Goal: Check status: Check status

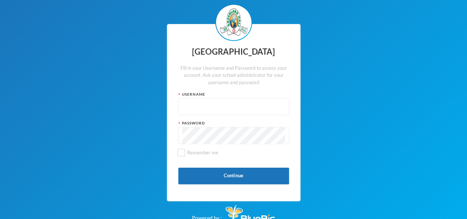
click at [253, 104] on input "text" at bounding box center [233, 107] width 103 height 17
click at [252, 105] on input "text" at bounding box center [233, 107] width 103 height 17
type input "[EMAIL_ADDRESS][DOMAIN_NAME]"
click at [184, 153] on input "Remember me" at bounding box center [181, 153] width 8 height 8
checkbox input "true"
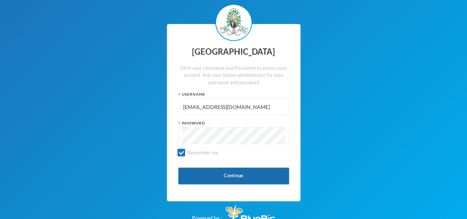
click at [208, 168] on button "Continue" at bounding box center [233, 176] width 111 height 17
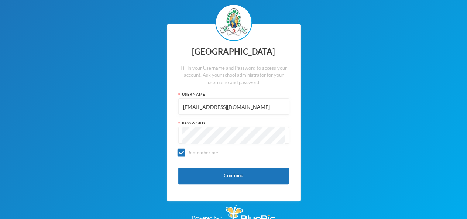
drag, startPoint x: 259, startPoint y: 103, endPoint x: 153, endPoint y: 110, distance: 106.9
click at [153, 110] on div "Greenland Hall Fill in your Username and Password to access your account. Ask y…" at bounding box center [233, 112] width 467 height 225
paste input "glh25c35"
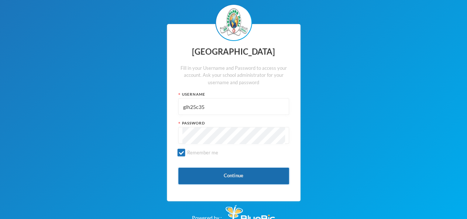
type input "glh25c35"
click at [252, 181] on button "Continue" at bounding box center [233, 176] width 111 height 17
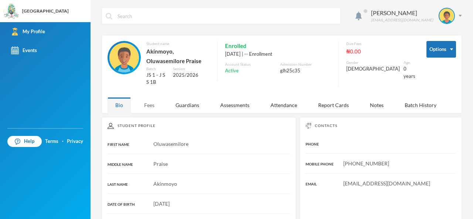
click at [149, 106] on div "Fees" at bounding box center [149, 105] width 26 height 16
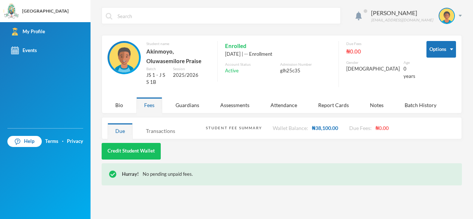
click at [157, 125] on div "Transactions" at bounding box center [160, 131] width 45 height 16
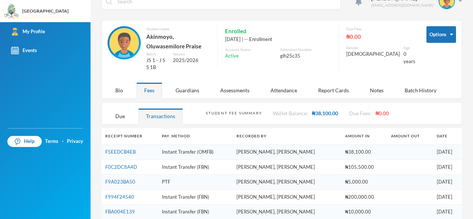
scroll to position [21, 0]
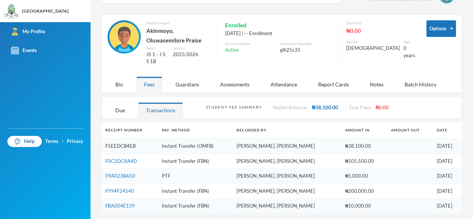
click at [126, 146] on link "F5EEDCB4EB" at bounding box center [120, 146] width 30 height 6
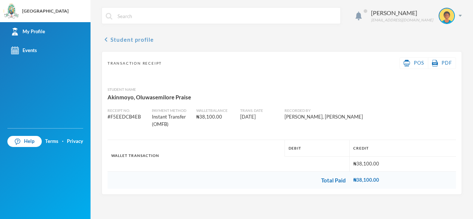
click at [116, 40] on button "chevron_left Student profile" at bounding box center [128, 39] width 52 height 9
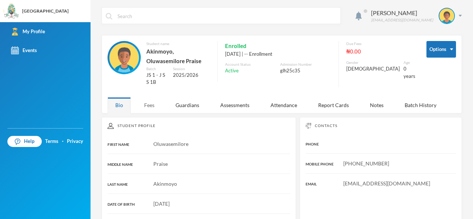
click at [155, 105] on div "Fees" at bounding box center [149, 105] width 26 height 16
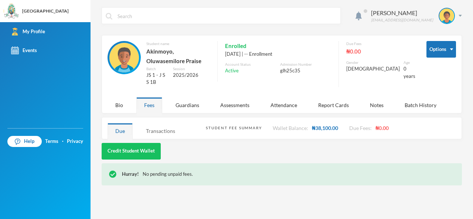
click at [161, 124] on div "Transactions" at bounding box center [160, 131] width 45 height 16
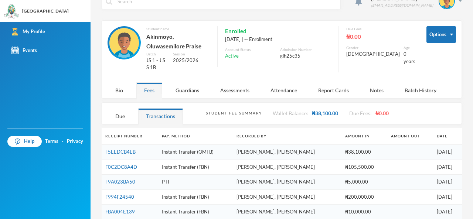
scroll to position [21, 0]
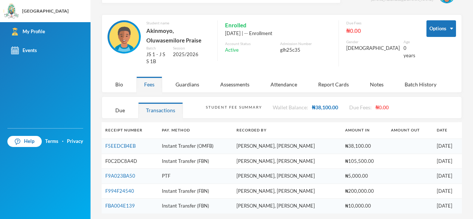
click at [130, 160] on link "F0C2DC8A4D" at bounding box center [121, 161] width 32 height 6
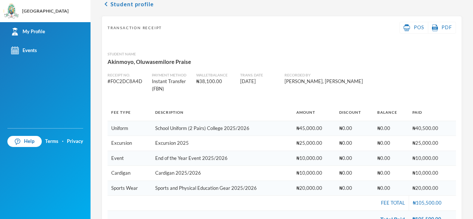
scroll to position [50, 0]
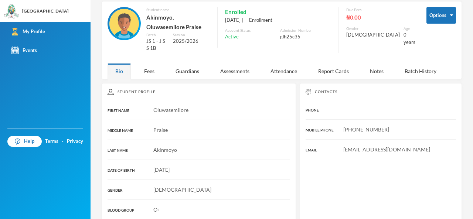
scroll to position [50, 0]
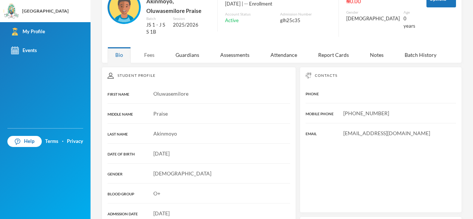
click at [144, 60] on div "Fees" at bounding box center [149, 55] width 26 height 16
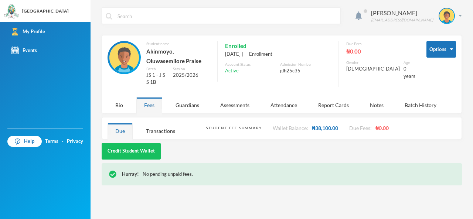
scroll to position [0, 0]
click at [168, 124] on div "Transactions" at bounding box center [160, 131] width 45 height 16
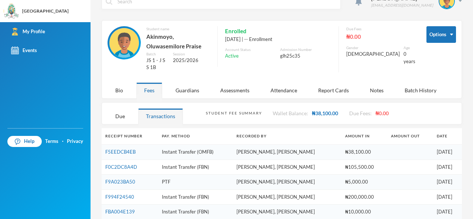
scroll to position [21, 0]
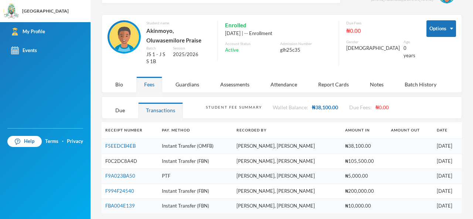
click at [135, 159] on link "F0C2DC8A4D" at bounding box center [121, 161] width 32 height 6
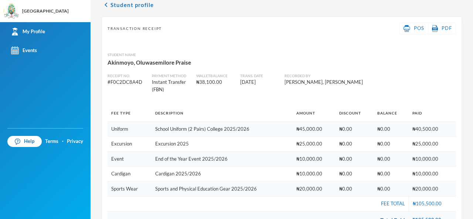
scroll to position [35, 0]
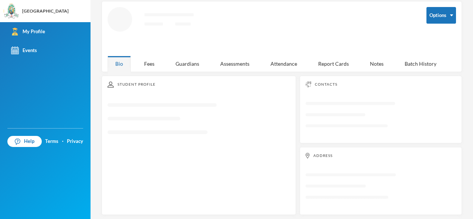
scroll to position [35, 0]
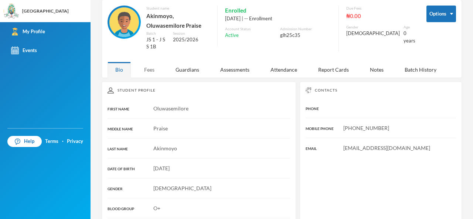
click at [150, 65] on div "Fees" at bounding box center [149, 70] width 26 height 16
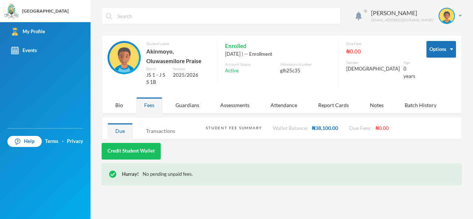
click at [164, 123] on div "Transactions" at bounding box center [160, 131] width 45 height 16
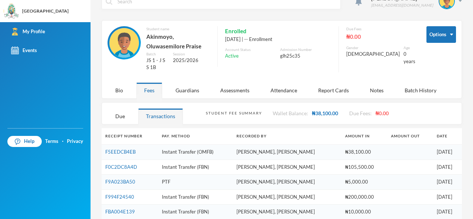
scroll to position [21, 0]
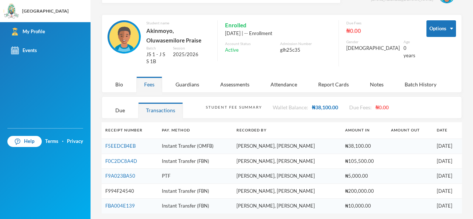
click at [129, 190] on link "F994F24540" at bounding box center [119, 191] width 29 height 6
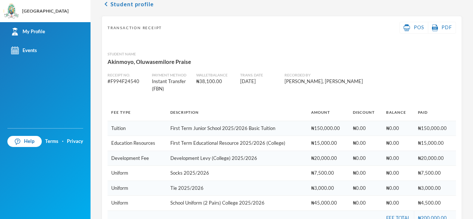
scroll to position [71, 0]
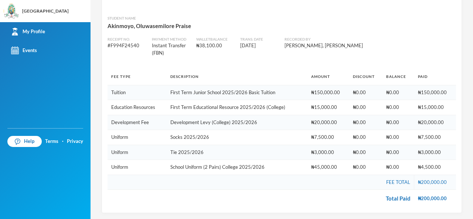
click at [438, 99] on td "₦150,000.00 ... More" at bounding box center [435, 92] width 42 height 15
click at [441, 113] on td "₦15,000.00 ... More" at bounding box center [435, 107] width 42 height 15
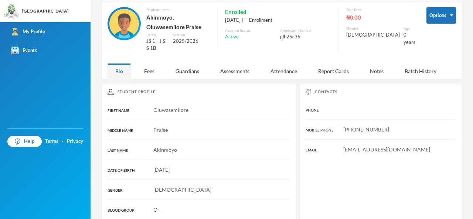
scroll to position [71, 0]
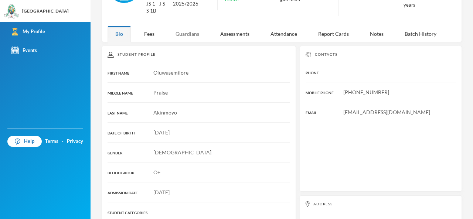
click at [177, 37] on div "Guardians" at bounding box center [187, 34] width 39 height 16
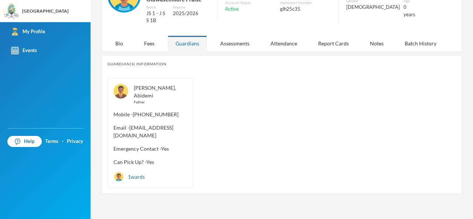
scroll to position [54, 0]
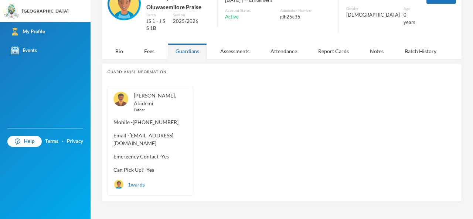
click at [155, 48] on div "Fees" at bounding box center [149, 51] width 26 height 16
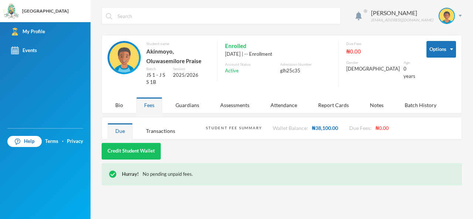
scroll to position [0, 0]
